Goal: Find specific page/section: Find specific page/section

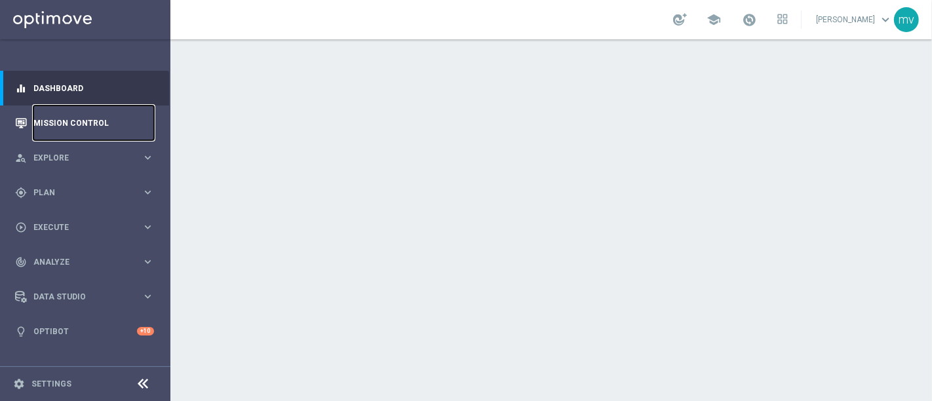
click at [68, 123] on link "Mission Control" at bounding box center [93, 123] width 121 height 35
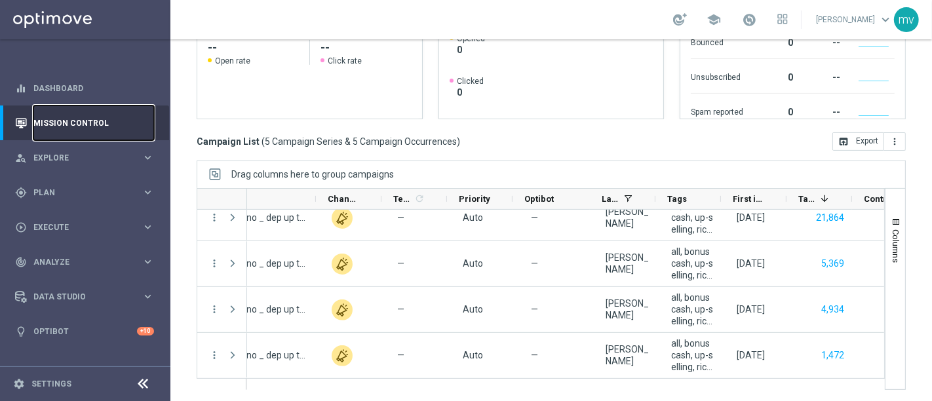
scroll to position [0, 490]
